Goal: Check status

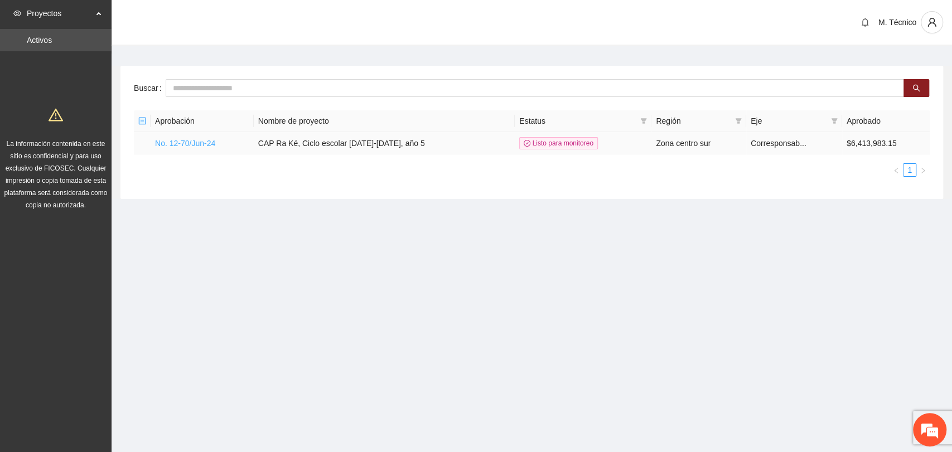
click at [194, 145] on link "No. 12-70/Jun-24" at bounding box center [185, 143] width 60 height 9
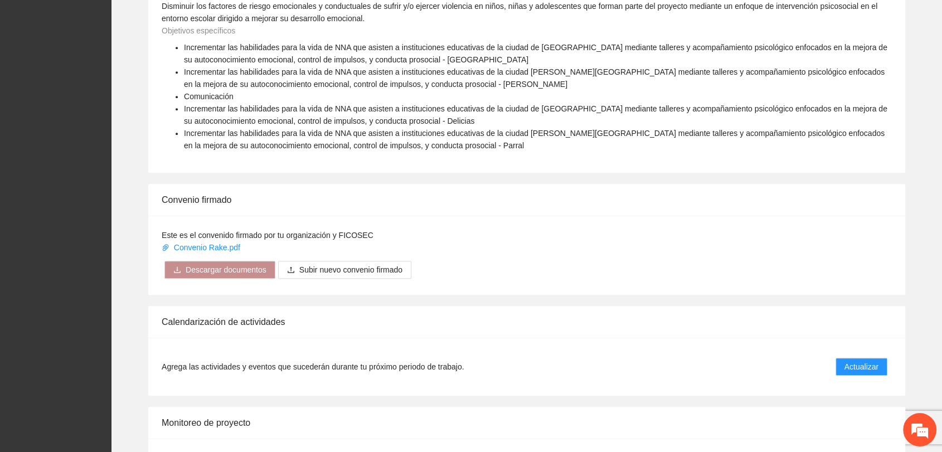
scroll to position [812, 0]
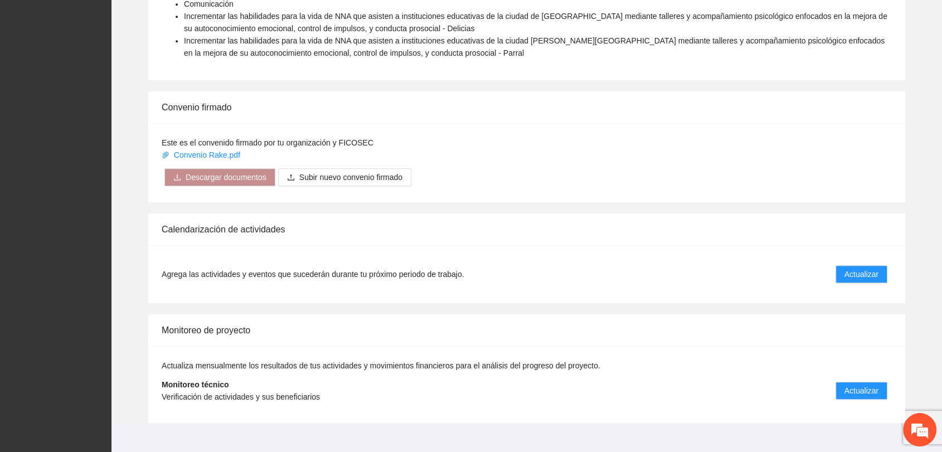
click at [137, 259] on div "Calendarización de actividades Agrega las actividades y eventos que sucederán d…" at bounding box center [526, 259] width 813 height 90
click at [865, 385] on span "Actualizar" at bounding box center [862, 391] width 34 height 12
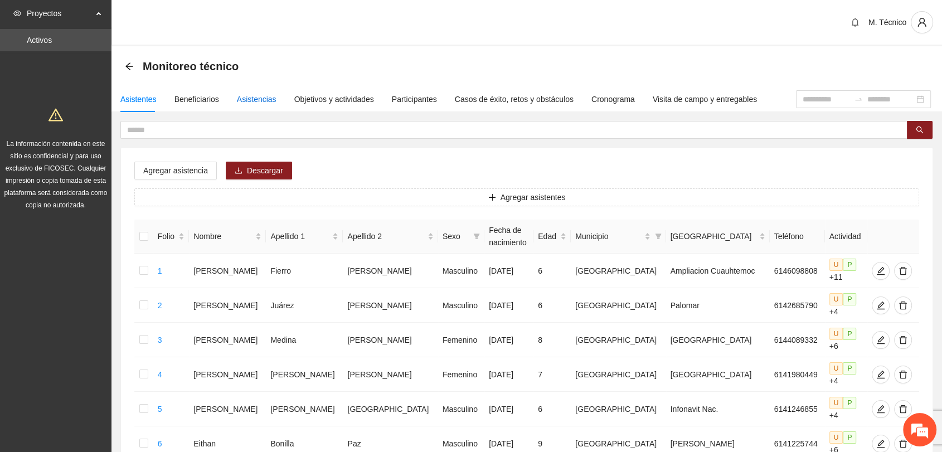
click at [250, 100] on div "Asistencias" at bounding box center [257, 99] width 40 height 12
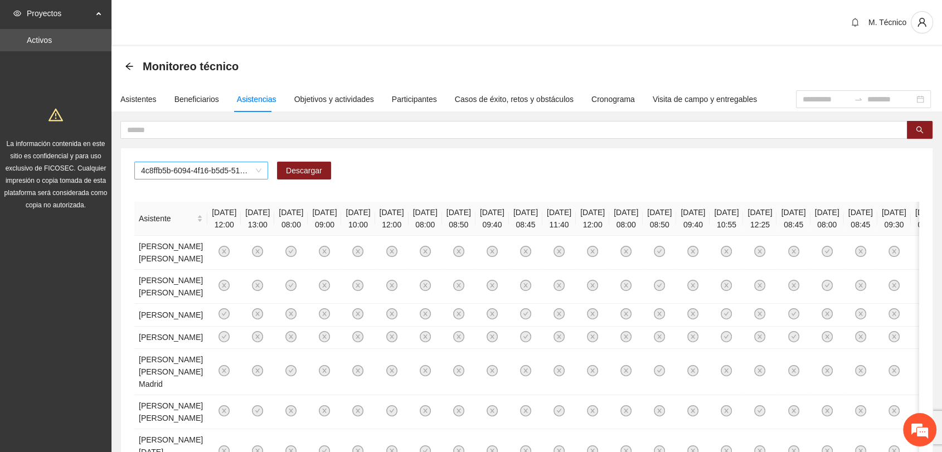
click at [262, 167] on div "4c8ffb5b-6094-4f16-b5d5-5176dc84fcd3" at bounding box center [201, 171] width 134 height 18
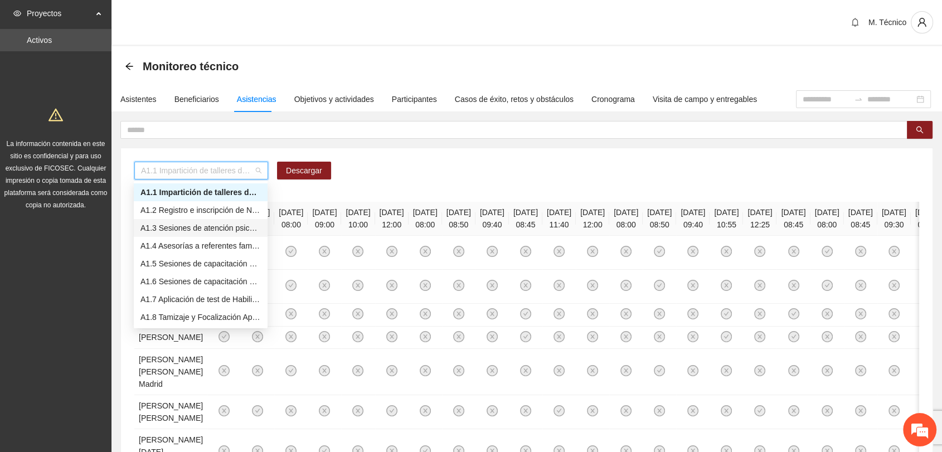
click at [192, 227] on div "A1.3 Sesiones de atención psicológica a NNA detectados con factores de riesgo -…" at bounding box center [201, 228] width 120 height 12
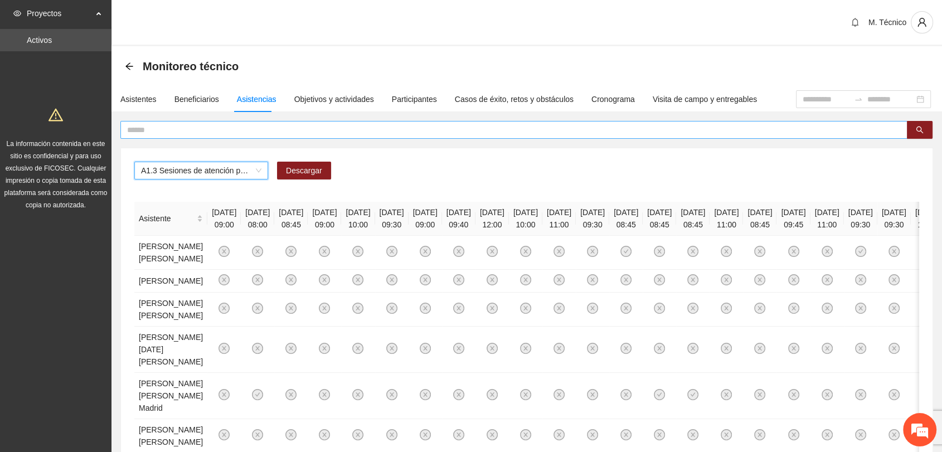
click at [413, 131] on input "text" at bounding box center [509, 130] width 765 height 12
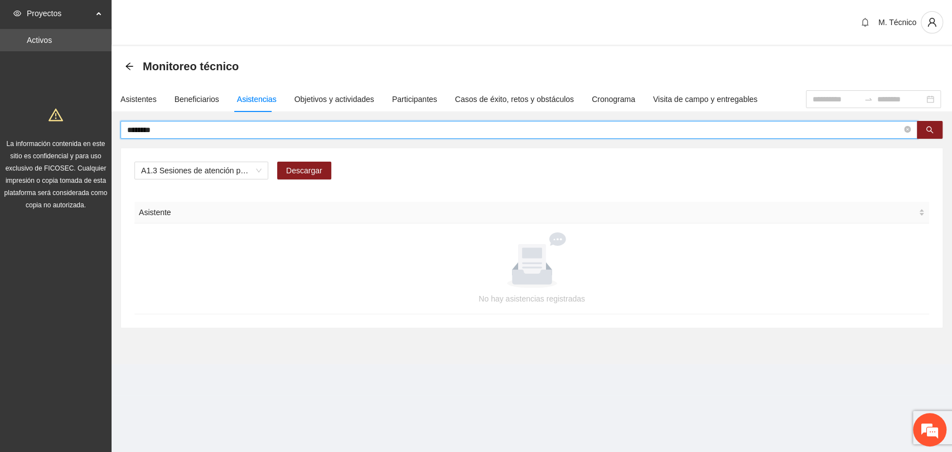
type input "********"
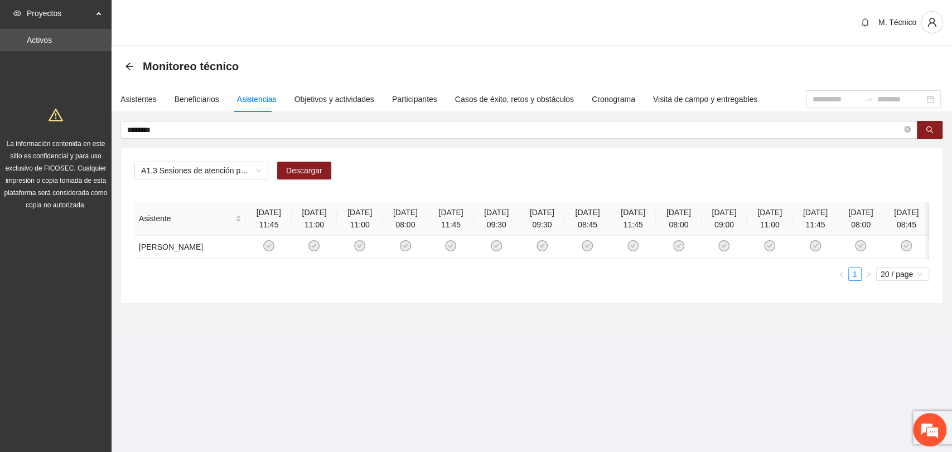
drag, startPoint x: 227, startPoint y: 282, endPoint x: 214, endPoint y: 287, distance: 14.3
click at [234, 259] on div "Asistente [DATE] 11:45 [DATE] 11:00 [DATE] 11:00 [DATE] 08:00 [DATE] 11:45 [DAT…" at bounding box center [531, 230] width 795 height 57
click at [246, 259] on td at bounding box center [269, 247] width 46 height 23
click at [739, 162] on div "A1.3 Sesiones de atención psicológica a NNA detectados con factores de riesgo -…" at bounding box center [531, 175] width 795 height 27
